Goal: Information Seeking & Learning: Compare options

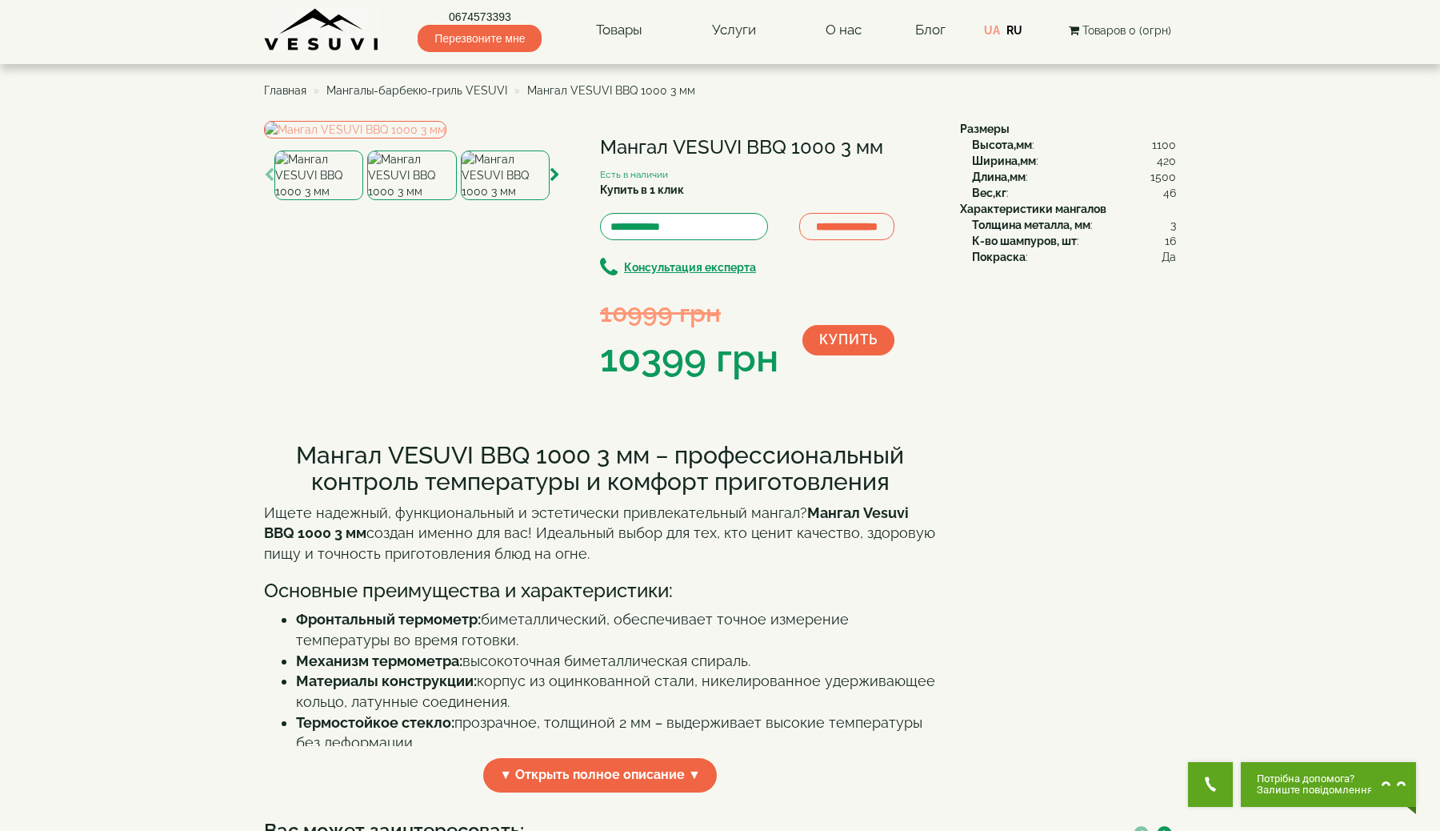
click at [419, 200] on img at bounding box center [411, 175] width 89 height 50
click at [450, 88] on span "Мангалы-барбекю-гриль VESUVI" at bounding box center [416, 90] width 181 height 13
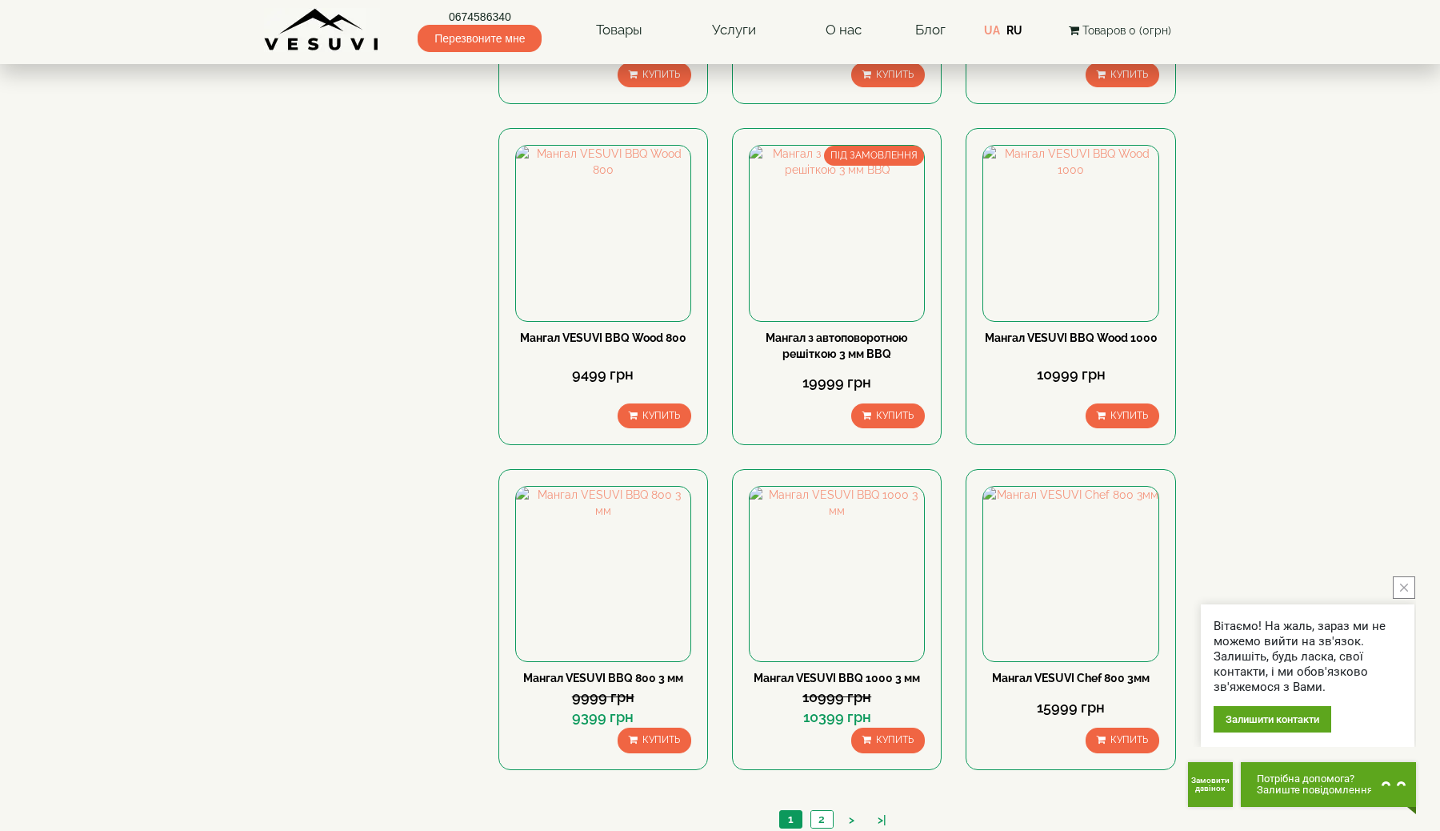
scroll to position [1199, 0]
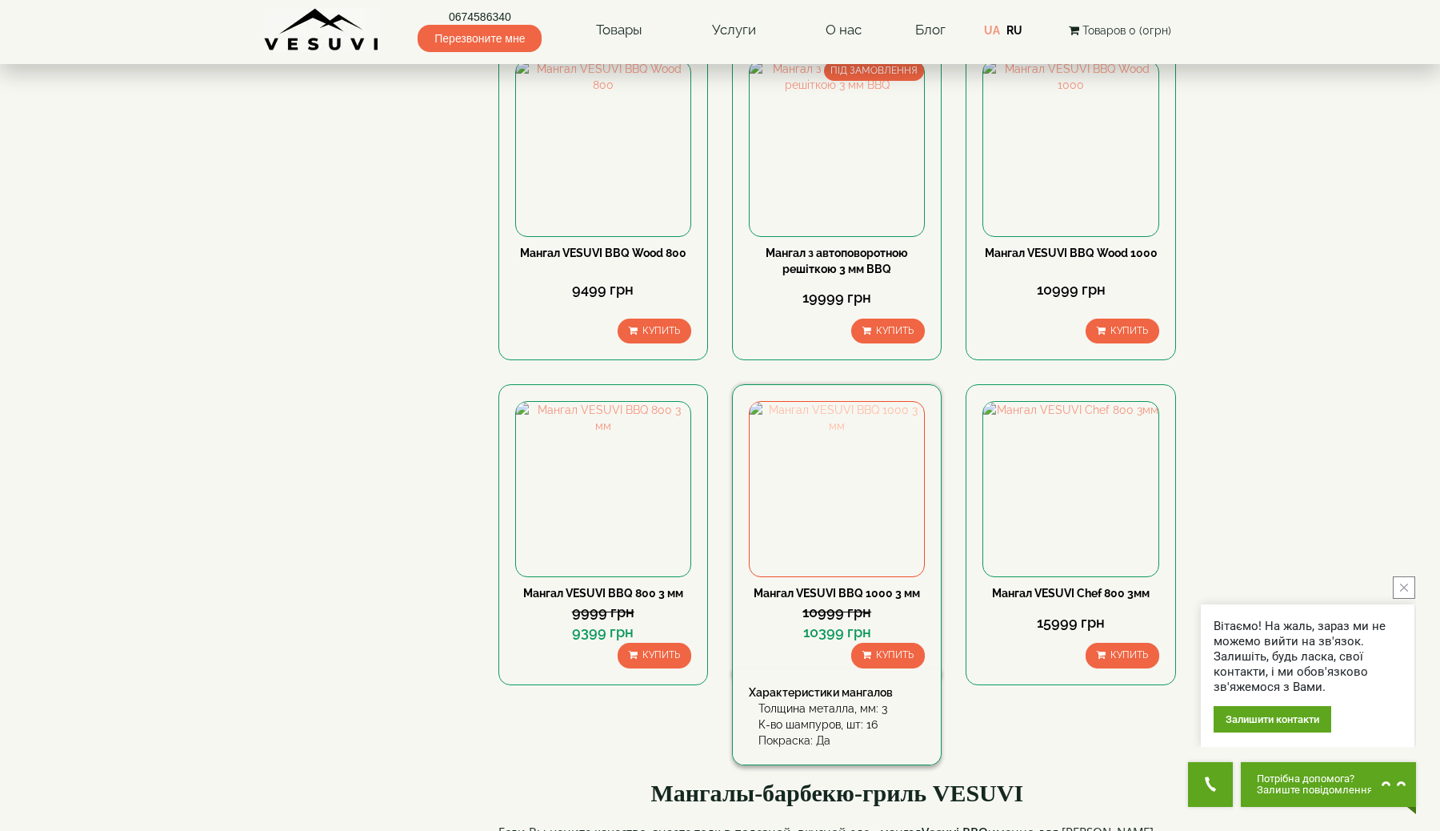
click at [850, 454] on img at bounding box center [837, 489] width 174 height 174
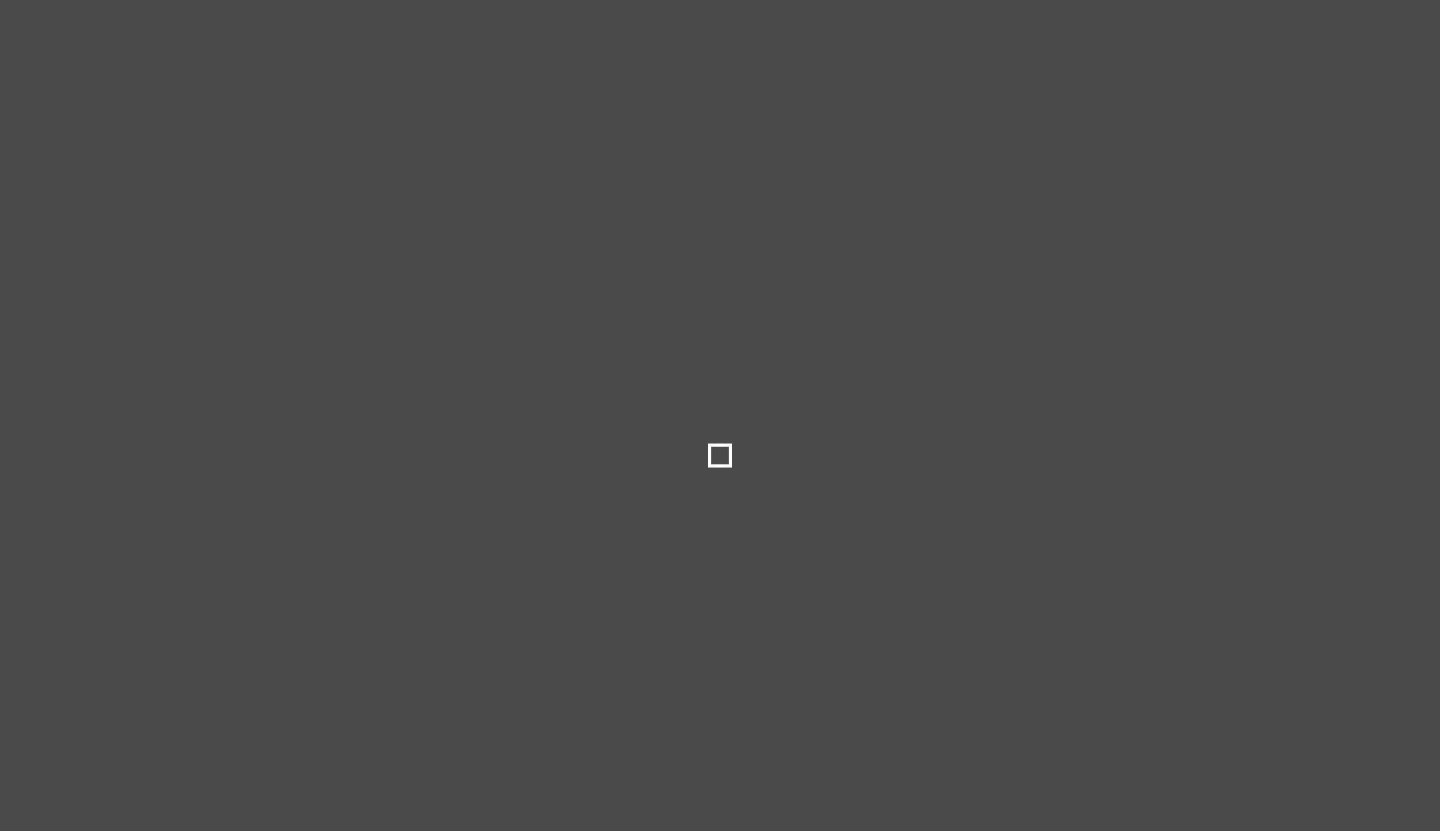
select select
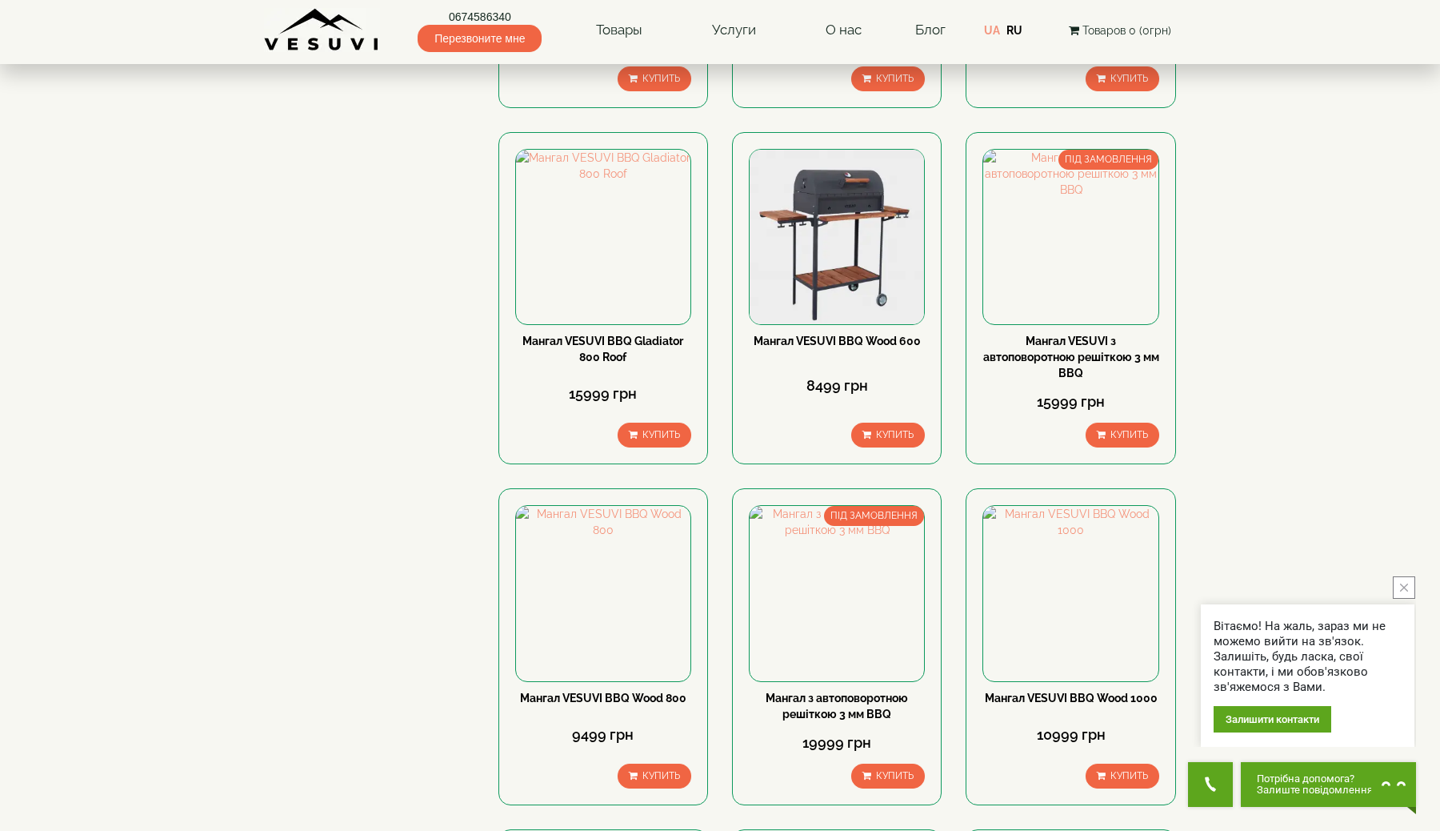
scroll to position [998, 0]
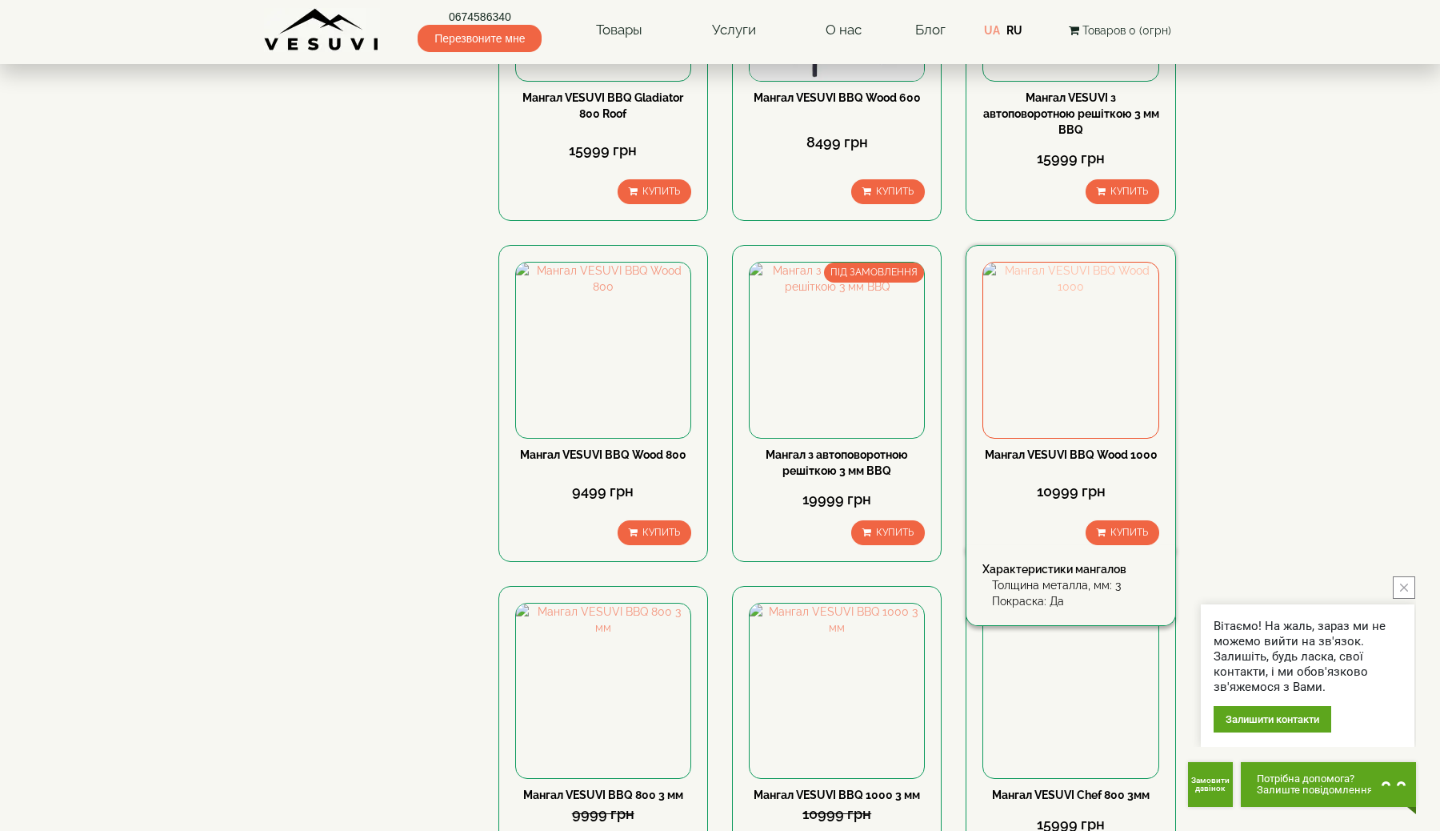
click at [1039, 372] on img at bounding box center [1070, 349] width 174 height 174
